Goal: Task Accomplishment & Management: Complete application form

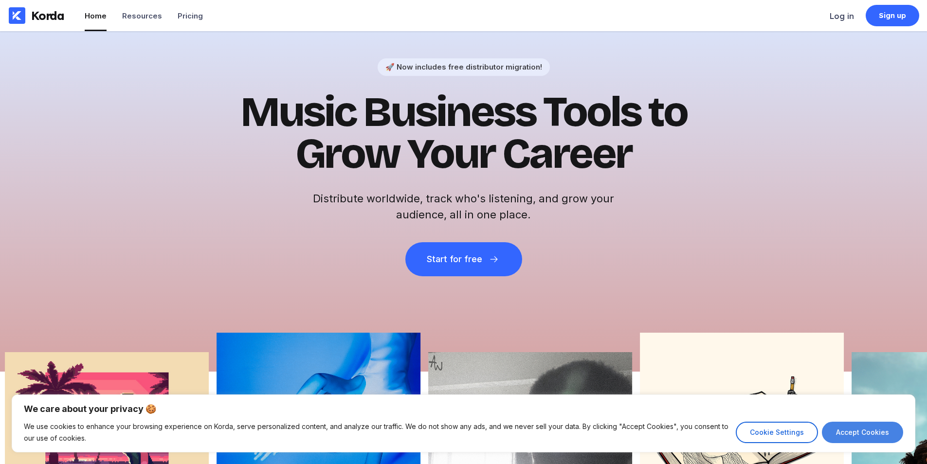
click at [893, 437] on button "Accept Cookies" at bounding box center [862, 432] width 81 height 21
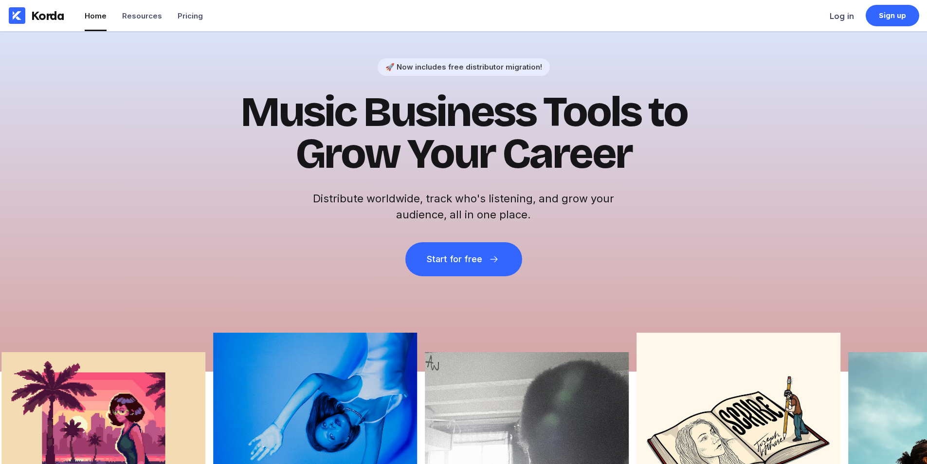
checkbox input "true"
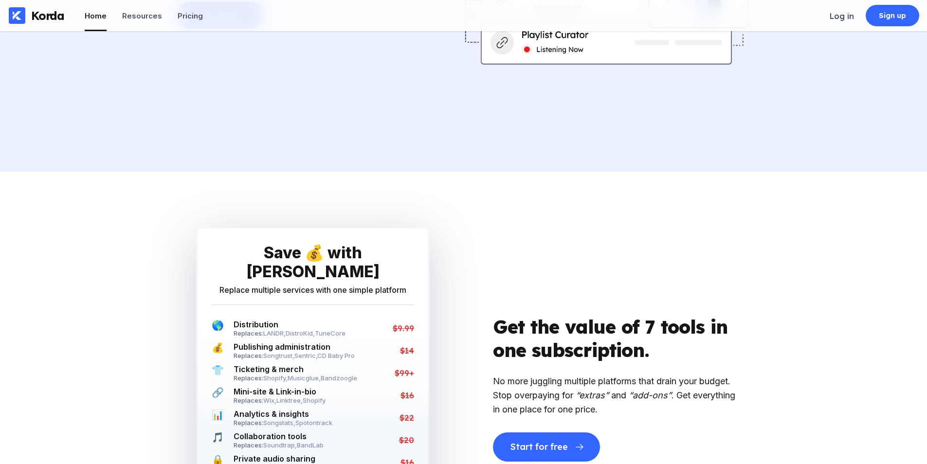
scroll to position [1897, 0]
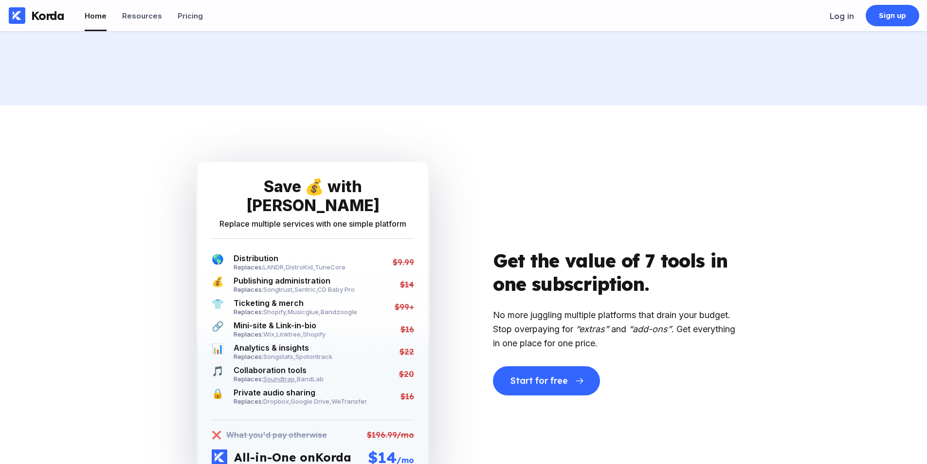
click at [274, 375] on span "Soundtrap ," at bounding box center [280, 379] width 34 height 8
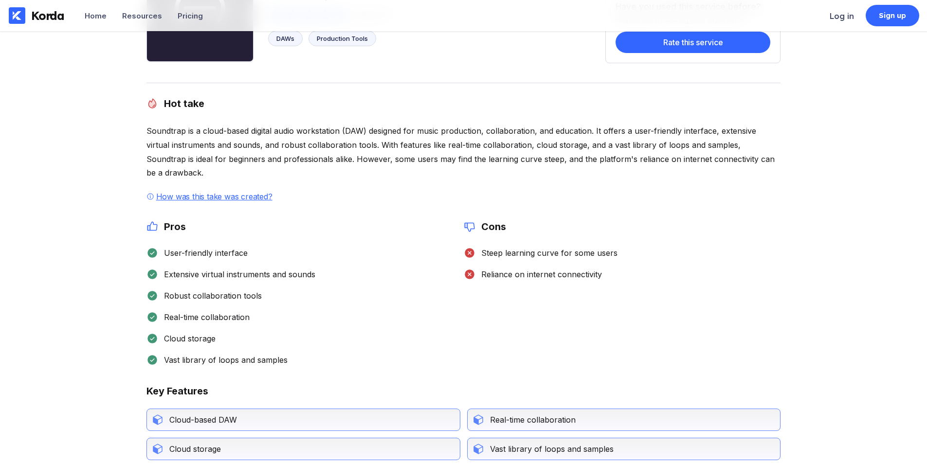
scroll to position [97, 0]
click at [154, 22] on li "Resources" at bounding box center [142, 15] width 40 height 31
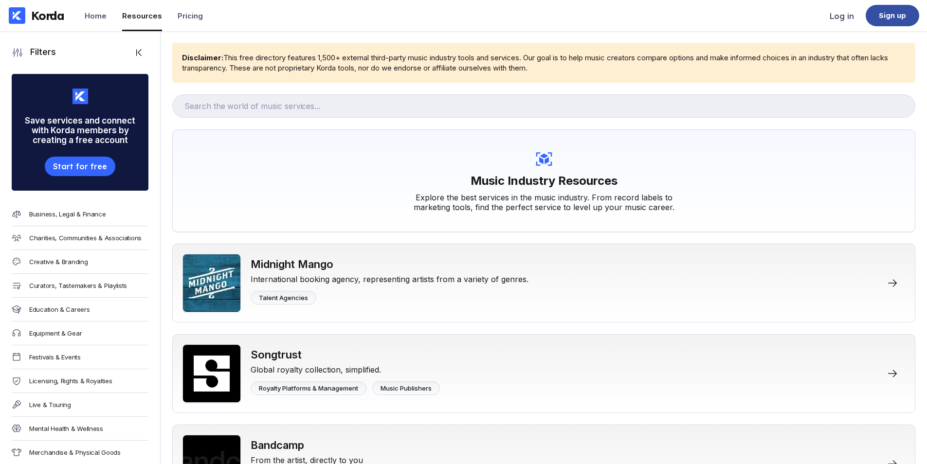
click at [880, 17] on div "Sign up" at bounding box center [892, 16] width 28 height 10
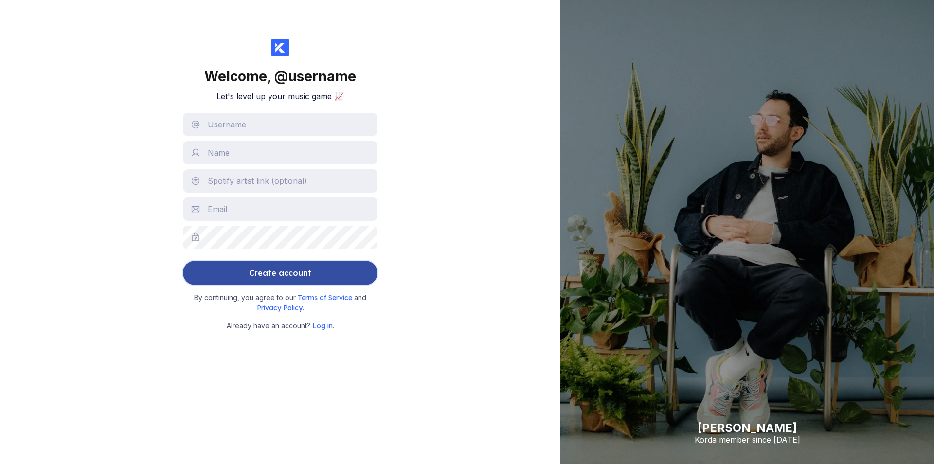
click at [277, 264] on div "Create account" at bounding box center [280, 272] width 62 height 19
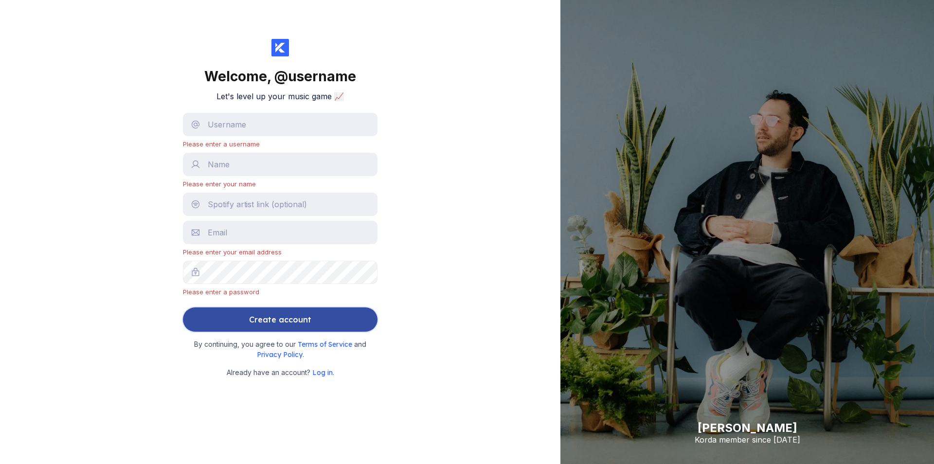
click at [226, 319] on button "Create account" at bounding box center [280, 319] width 195 height 24
click at [338, 324] on button "Create account" at bounding box center [280, 319] width 195 height 24
